Goal: Task Accomplishment & Management: Use online tool/utility

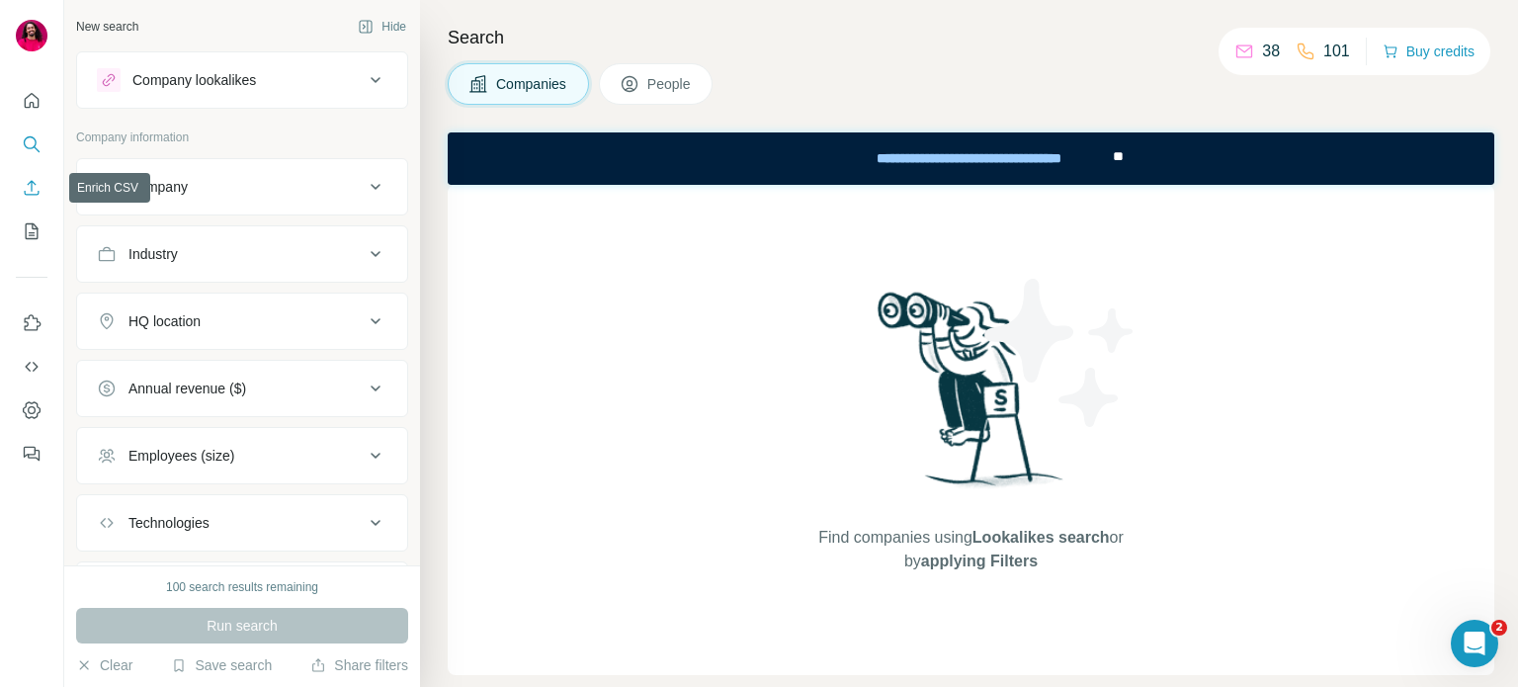
click at [30, 177] on button "Enrich CSV" at bounding box center [32, 188] width 32 height 36
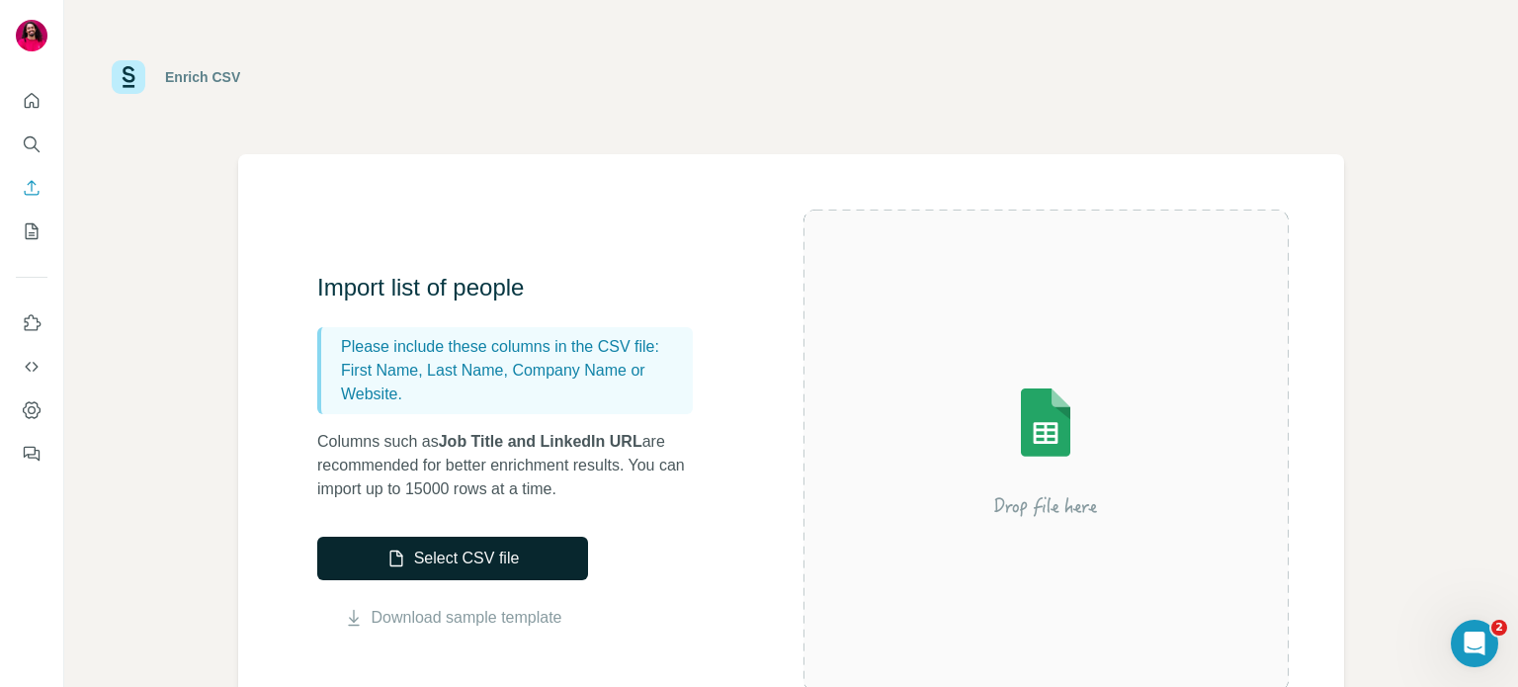
click at [486, 545] on button "Select CSV file" at bounding box center [452, 558] width 271 height 43
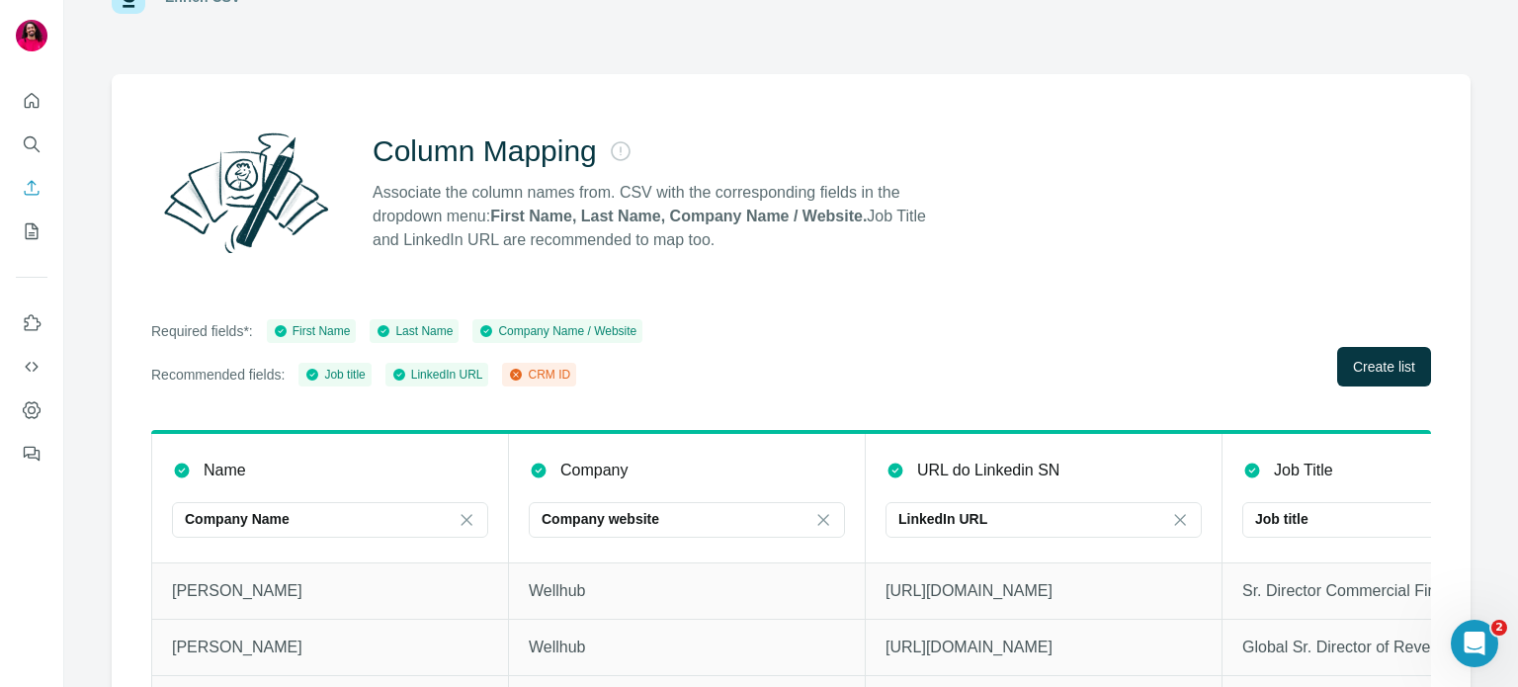
scroll to position [174, 0]
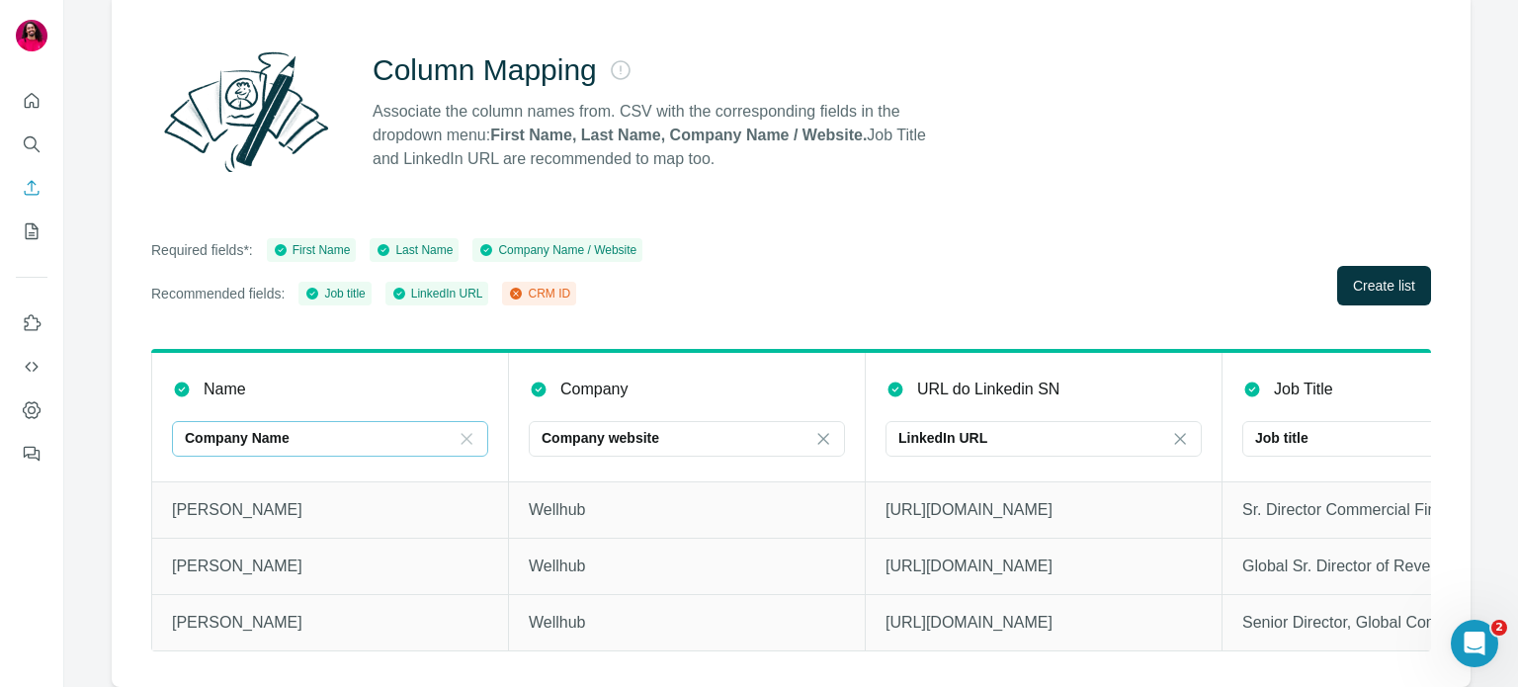
click at [467, 429] on icon at bounding box center [467, 439] width 20 height 20
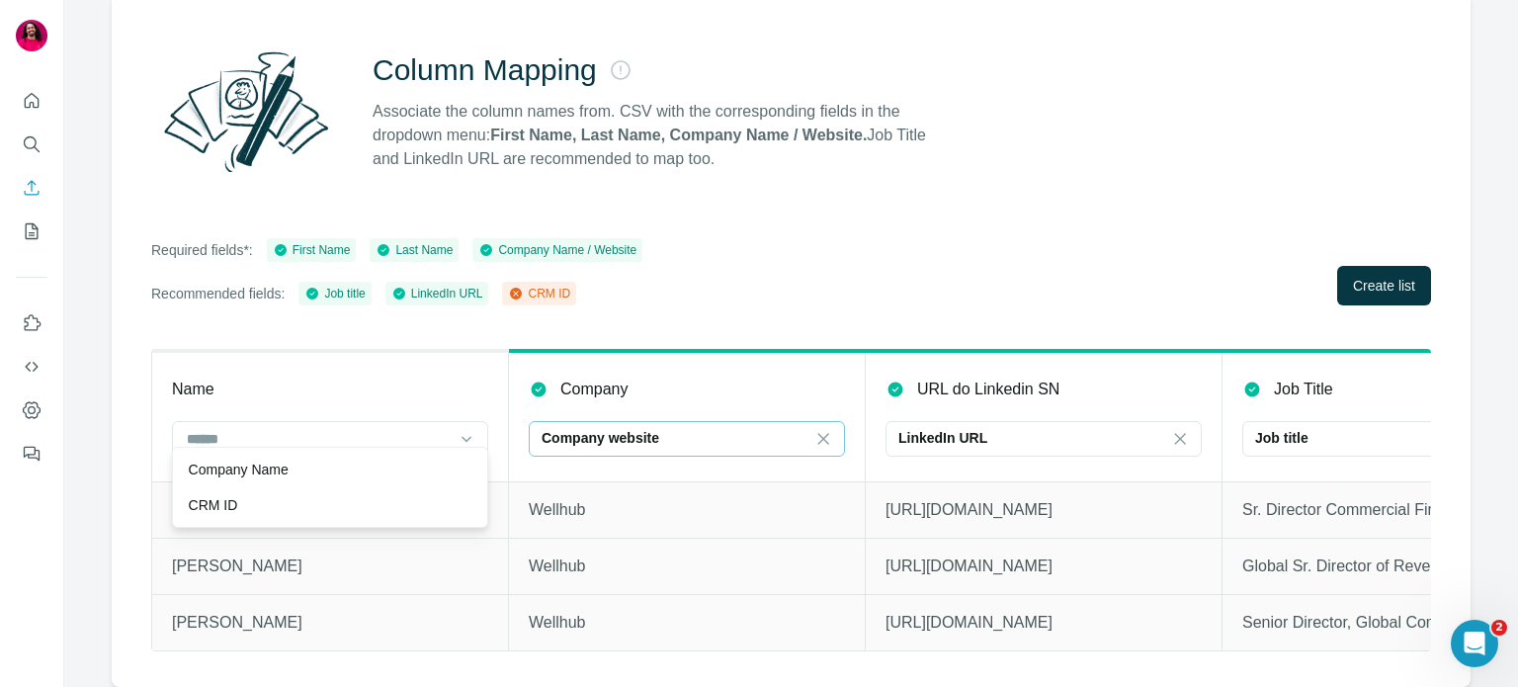
click at [842, 428] on input at bounding box center [843, 439] width 59 height 22
click at [721, 458] on div "Company Name" at bounding box center [686, 470] width 306 height 36
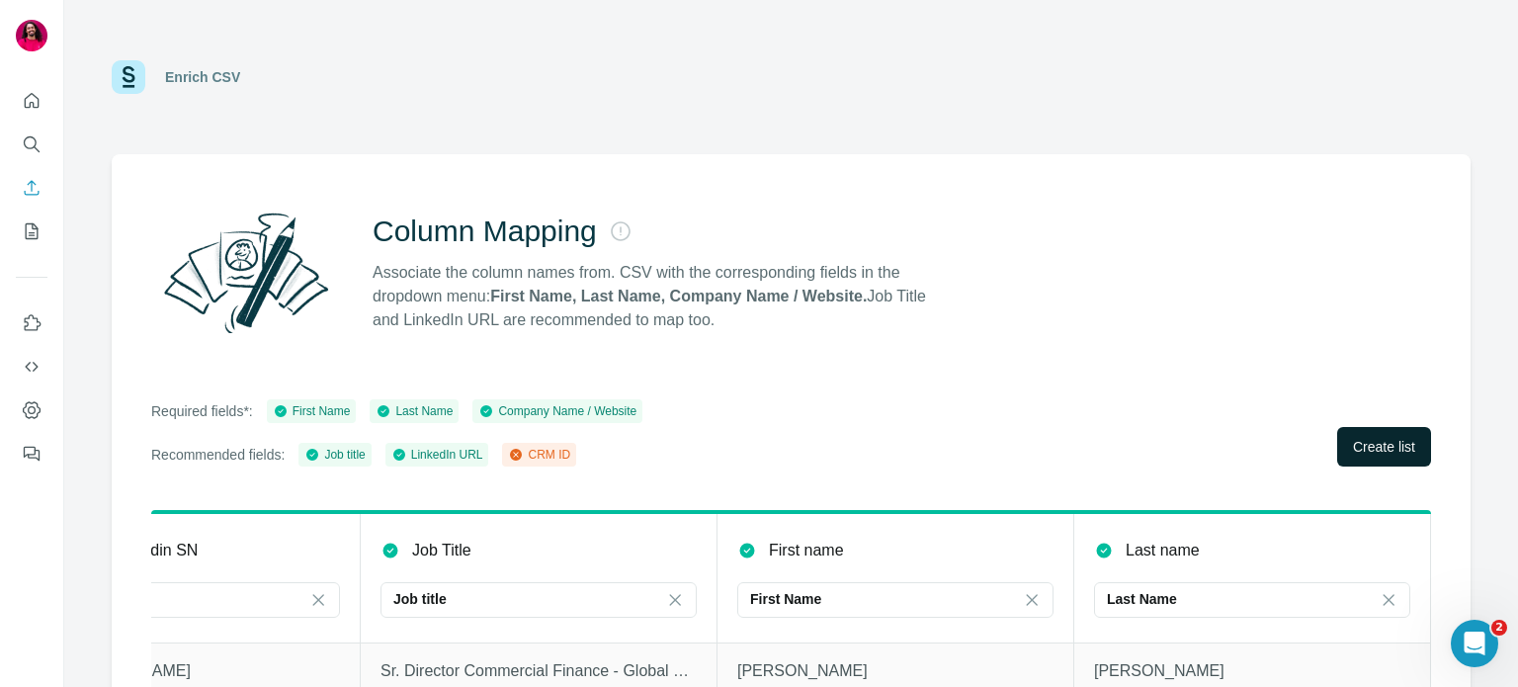
click at [1353, 438] on span "Create list" at bounding box center [1384, 447] width 62 height 20
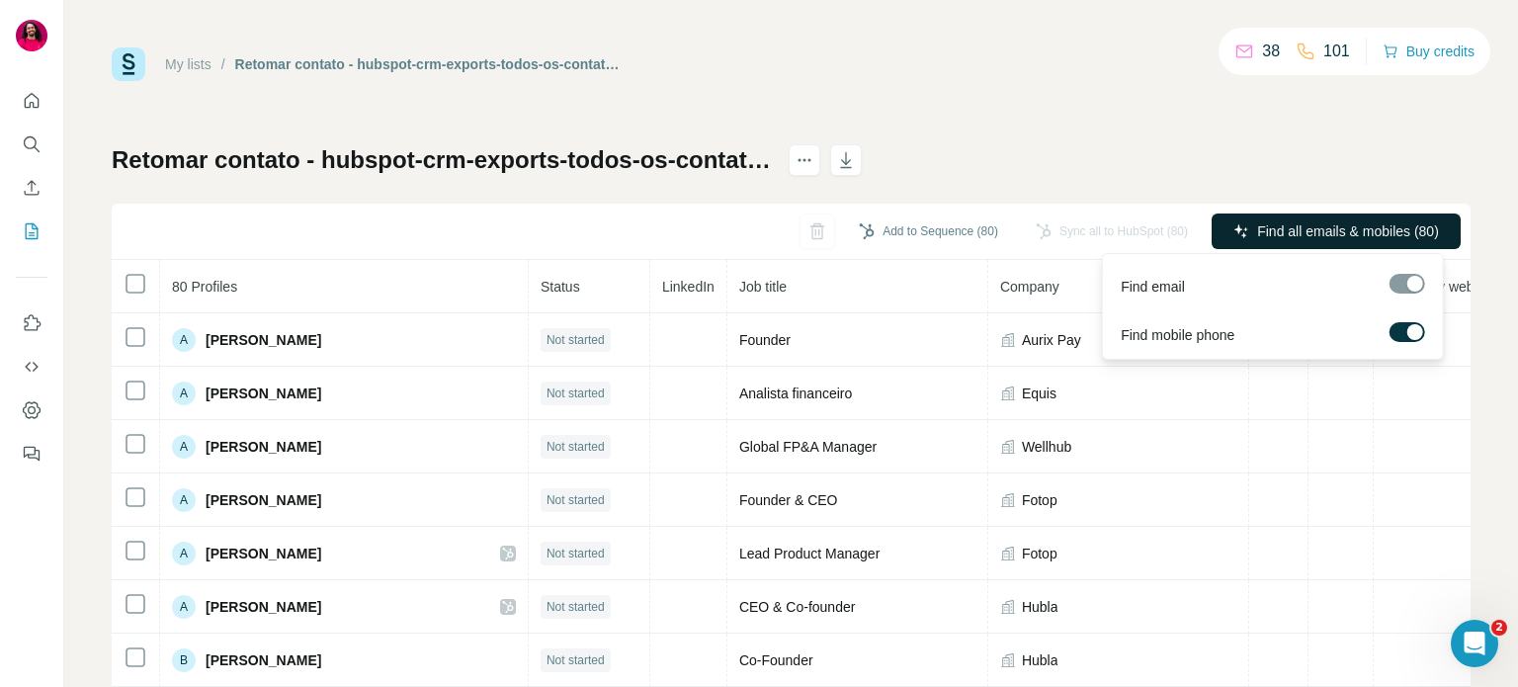
click at [1274, 225] on span "Find all emails & mobiles (80)" at bounding box center [1348, 231] width 182 height 20
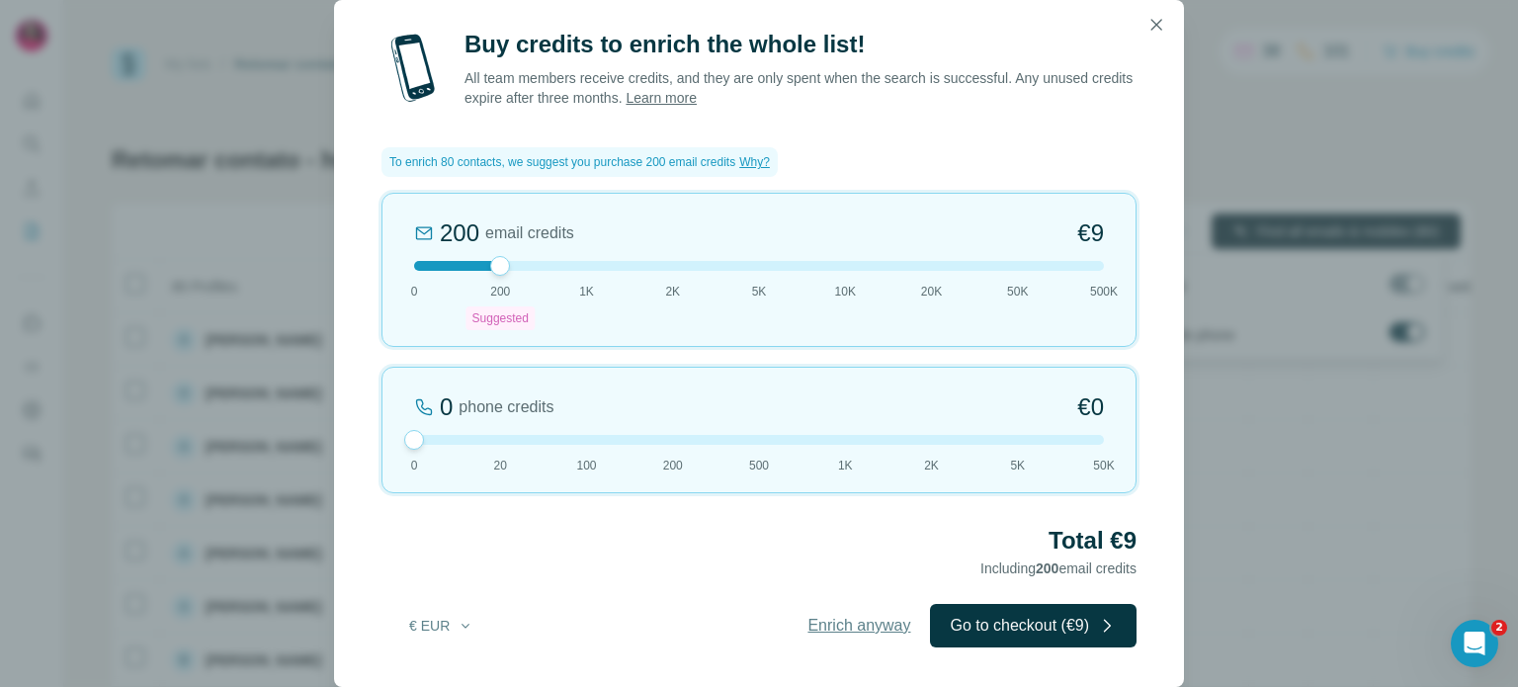
click at [822, 623] on span "Enrich anyway" at bounding box center [859, 626] width 103 height 24
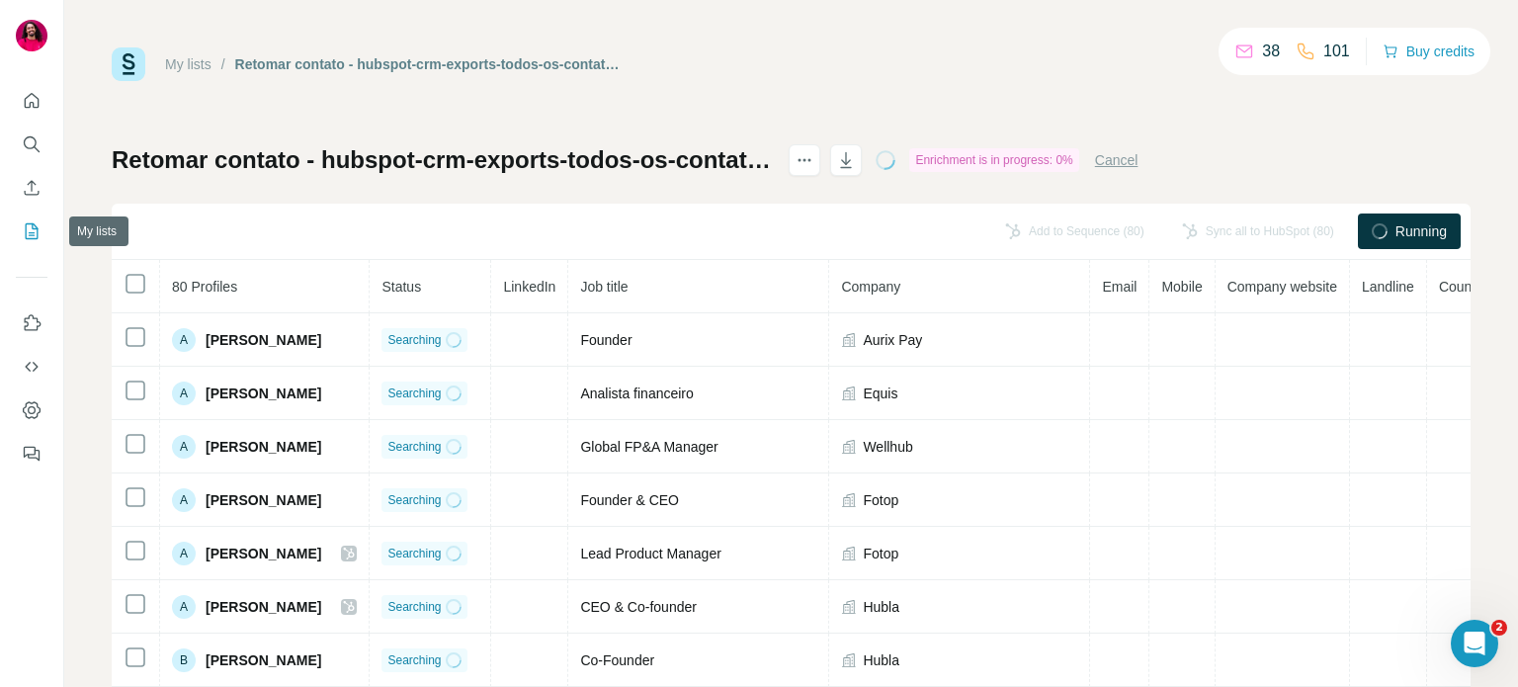
click at [38, 236] on icon "My lists" at bounding box center [32, 231] width 13 height 16
click at [182, 61] on link "My lists" at bounding box center [188, 64] width 46 height 16
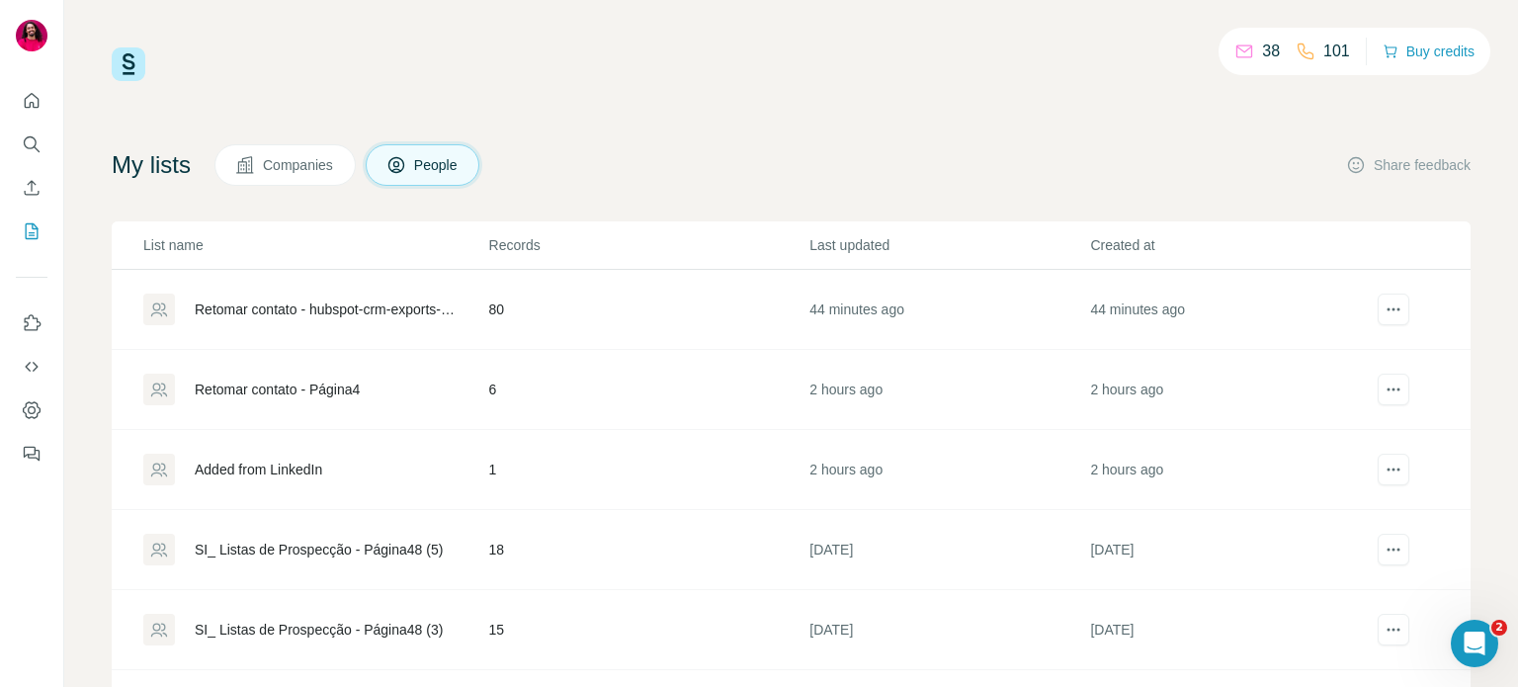
click at [338, 304] on div "Retomar contato - hubspot-crm-exports-todos-os-contatos-2025-10-06-1" at bounding box center [325, 309] width 261 height 20
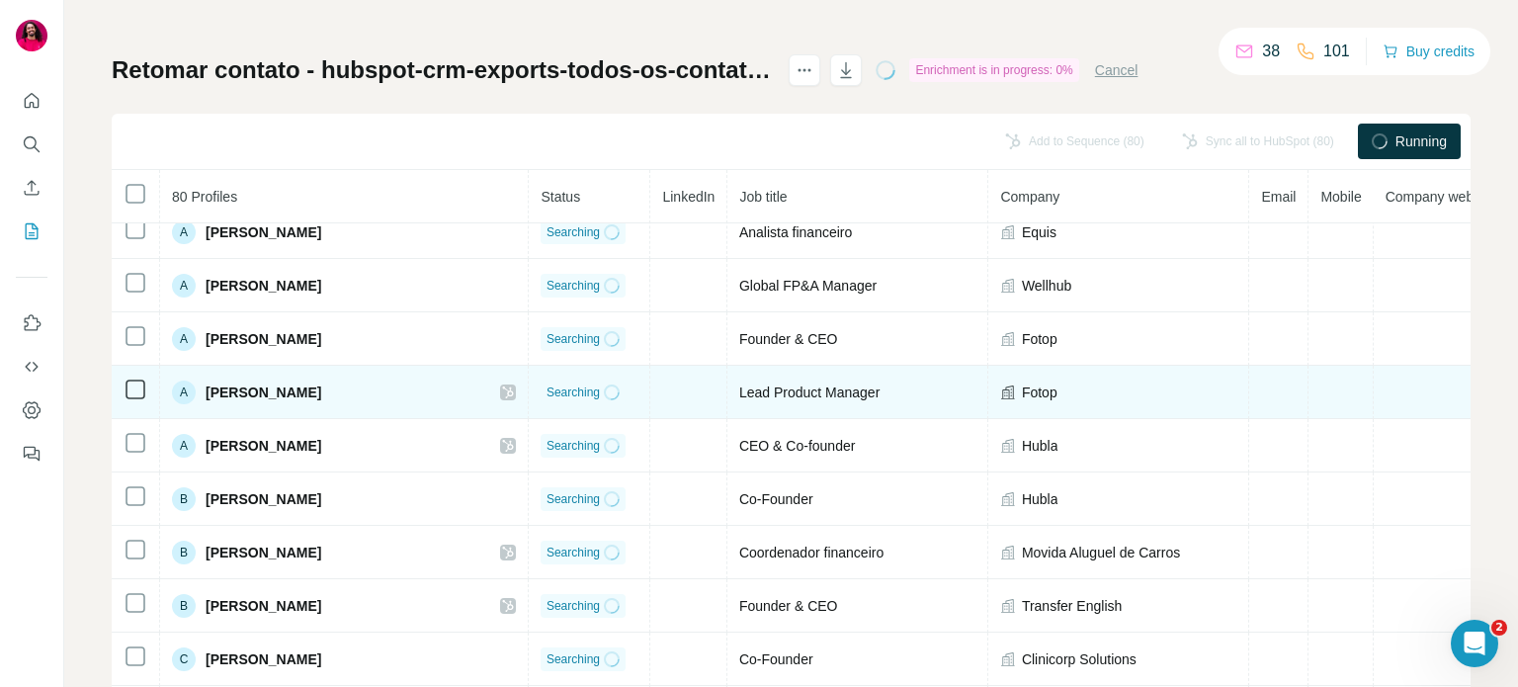
scroll to position [142, 0]
